Goal: Task Accomplishment & Management: Manage account settings

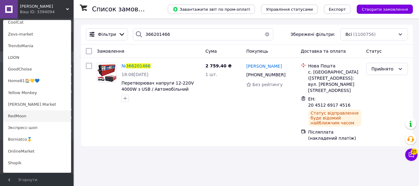
scroll to position [463, 0]
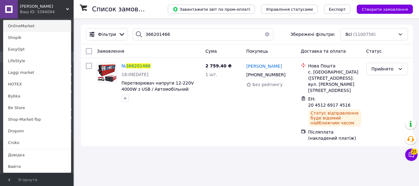
click at [39, 27] on link "OnlineMarket" at bounding box center [36, 26] width 67 height 12
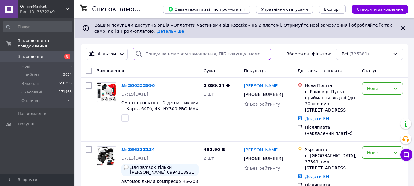
paste input "366155669"
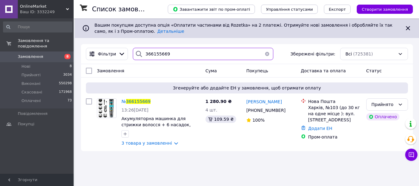
type input "366155669"
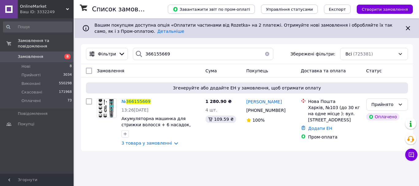
drag, startPoint x: 67, startPoint y: 10, endPoint x: 75, endPoint y: 95, distance: 85.7
click at [67, 10] on icon at bounding box center [67, 9] width 3 height 3
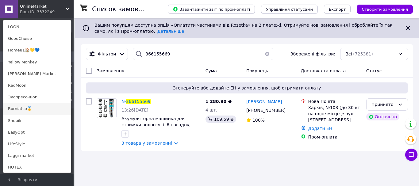
scroll to position [463, 0]
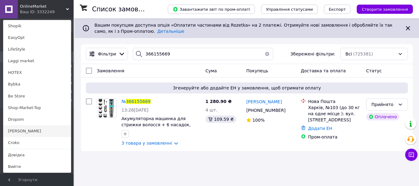
click at [25, 135] on link "[PERSON_NAME]" at bounding box center [36, 131] width 67 height 12
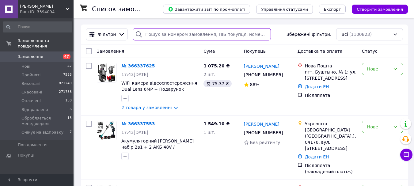
drag, startPoint x: 189, startPoint y: 29, endPoint x: 155, endPoint y: 32, distance: 33.8
paste input "366232728"
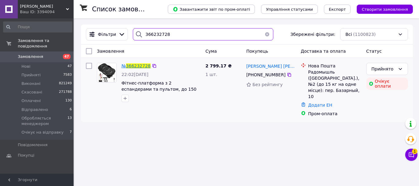
type input "366232728"
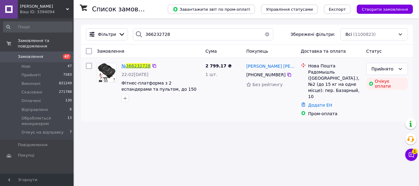
click at [138, 67] on span "366232728" at bounding box center [138, 65] width 25 height 5
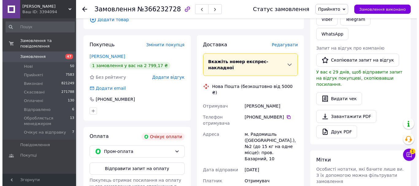
scroll to position [92, 0]
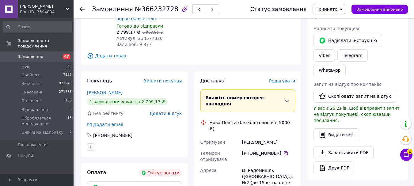
click at [290, 79] on span "Редагувати" at bounding box center [282, 81] width 26 height 5
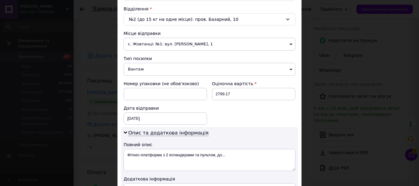
scroll to position [167, 0]
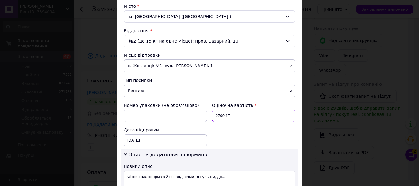
drag, startPoint x: 223, startPoint y: 114, endPoint x: 214, endPoint y: 113, distance: 8.3
click at [214, 113] on input "2799.17" at bounding box center [253, 116] width 83 height 12
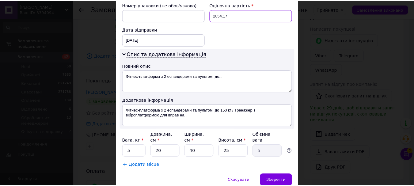
scroll to position [290, 0]
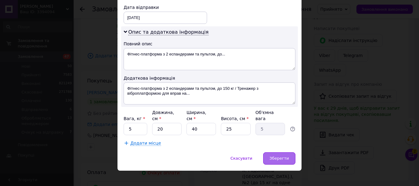
type input "2854.17"
click at [282, 156] on span "Зберегти" at bounding box center [279, 158] width 19 height 5
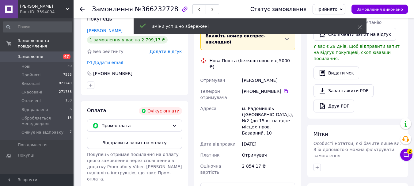
scroll to position [245, 0]
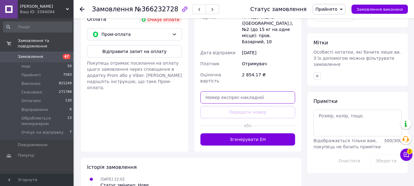
paste input "20451269203500"
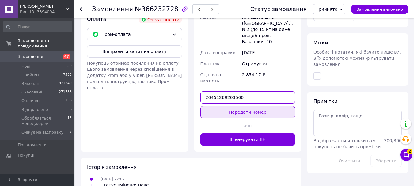
type input "20451269203500"
click at [233, 106] on button "Передати номер" at bounding box center [248, 112] width 95 height 12
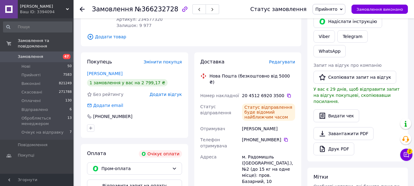
scroll to position [40, 0]
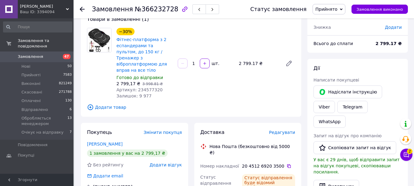
click at [80, 10] on icon at bounding box center [82, 9] width 5 height 5
